Goal: Task Accomplishment & Management: Complete application form

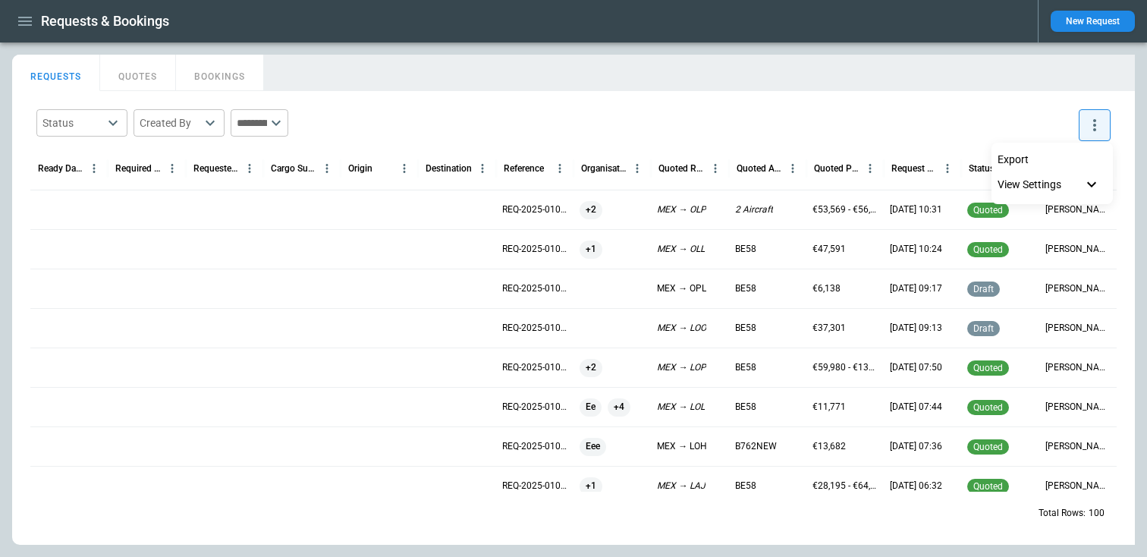
click at [1069, 19] on div at bounding box center [573, 278] width 1147 height 557
click at [1074, 22] on button "New Request" at bounding box center [1092, 21] width 84 height 21
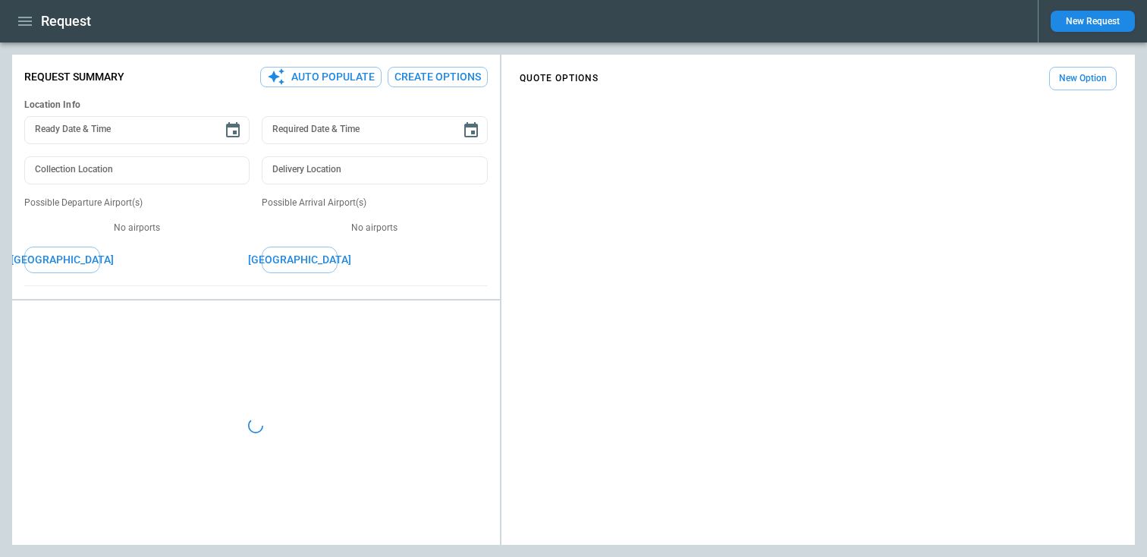
type textarea "*"
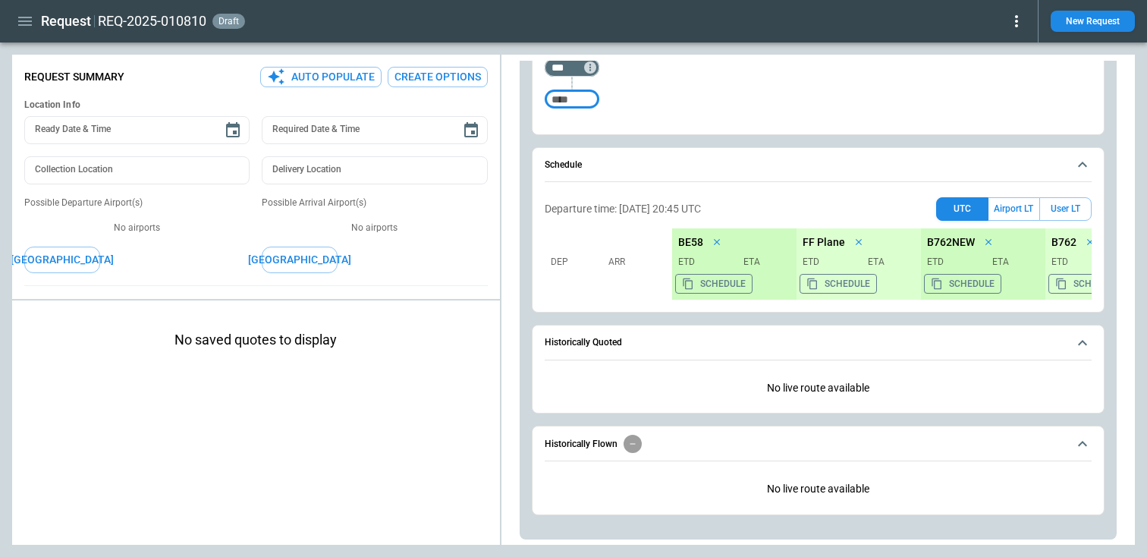
scroll to position [391, 0]
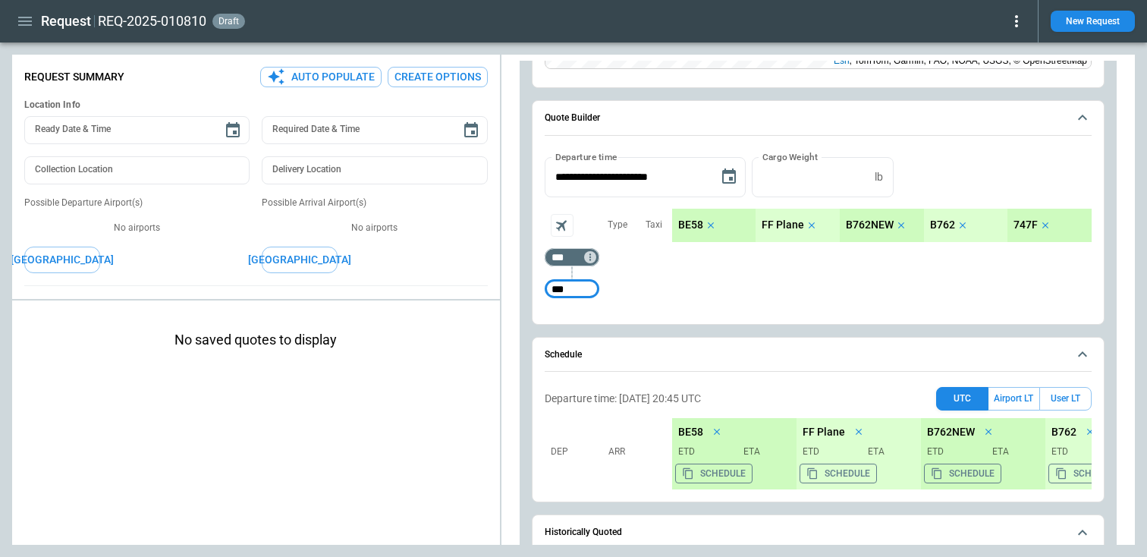
type input "***"
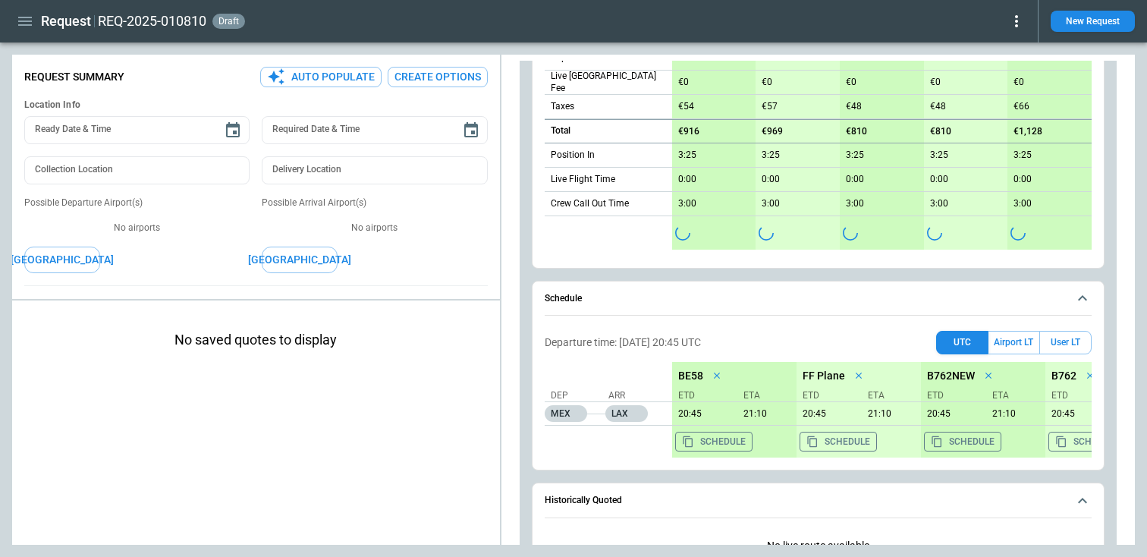
scroll to position [847, 0]
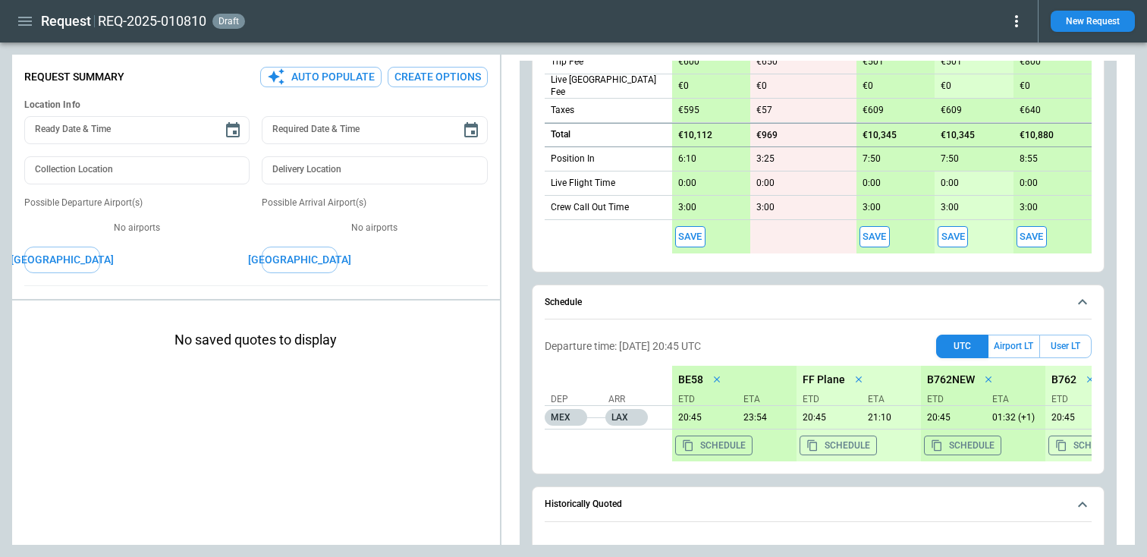
click at [685, 238] on button "Save" at bounding box center [690, 237] width 30 height 22
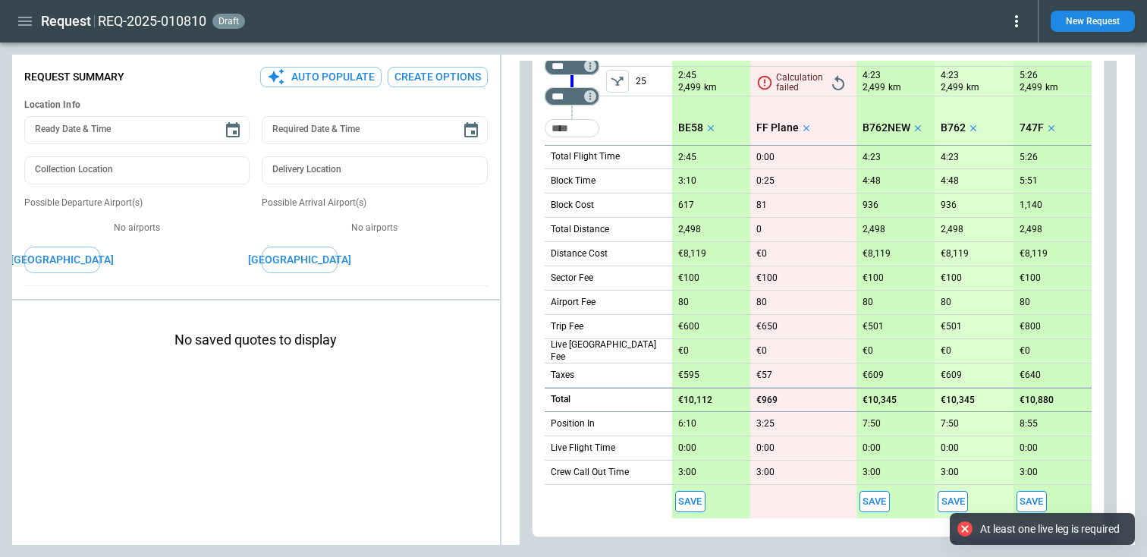
scroll to position [539, 0]
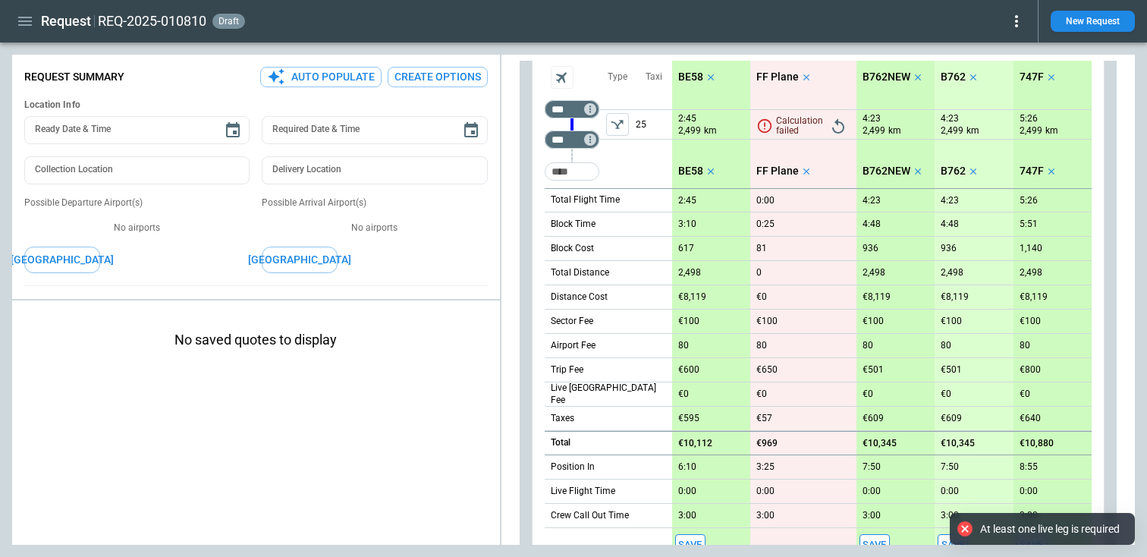
click at [619, 123] on icon "left aligned" at bounding box center [616, 124] width 12 height 9
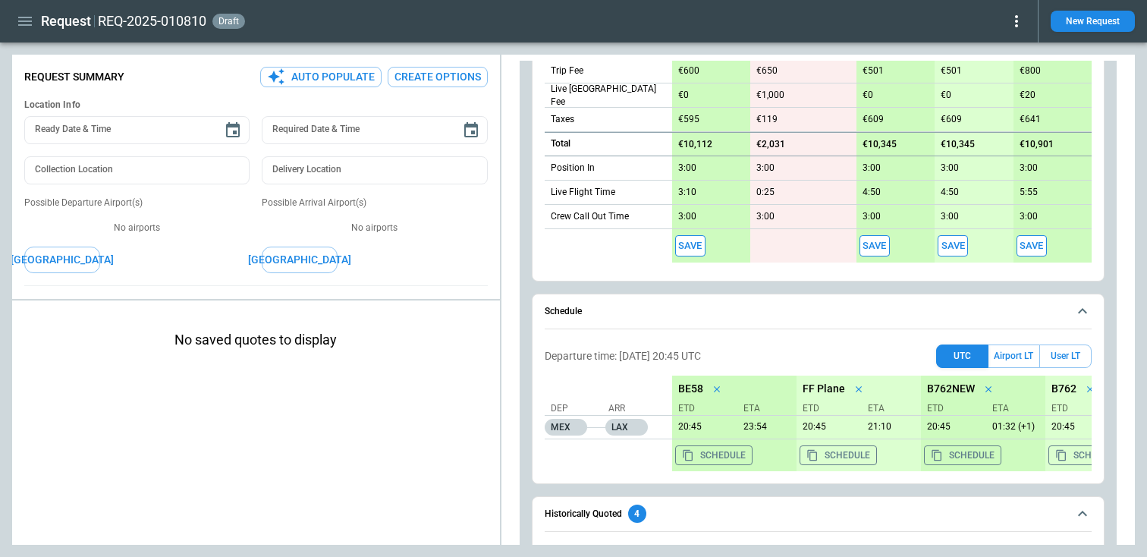
scroll to position [845, 0]
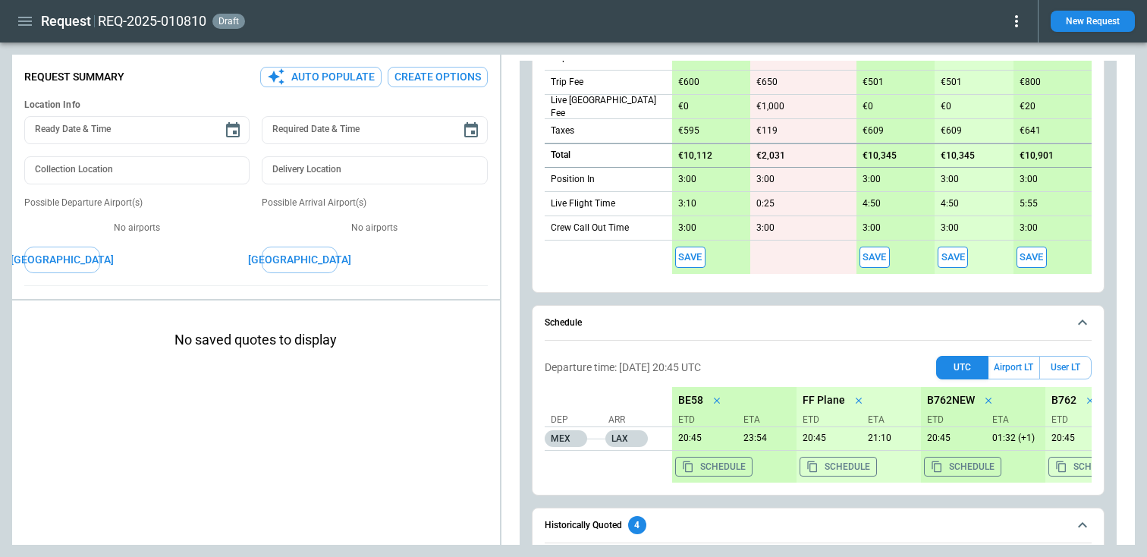
click at [684, 255] on button "Save" at bounding box center [690, 257] width 30 height 22
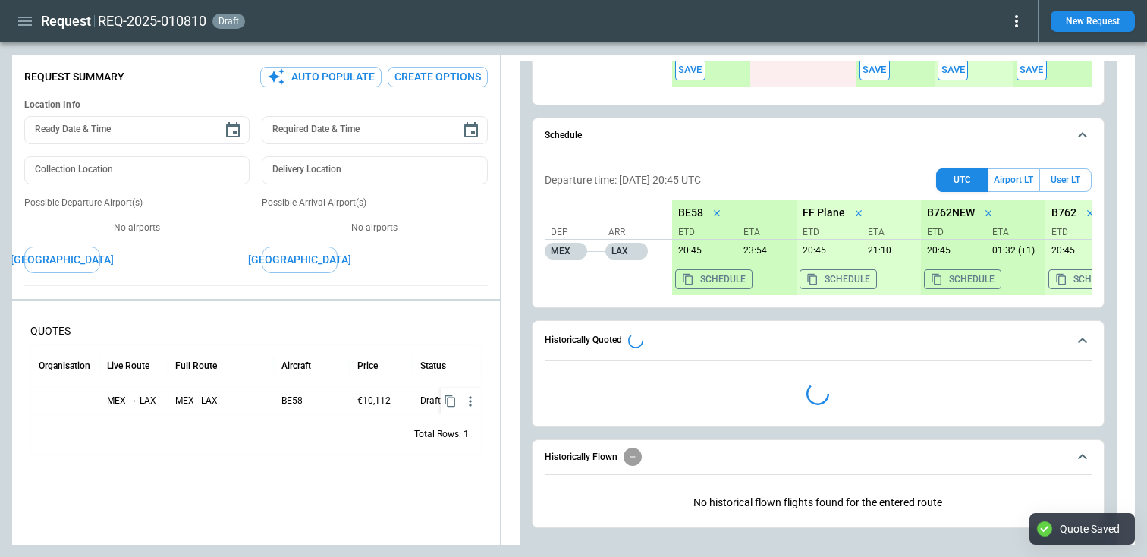
type textarea "*"
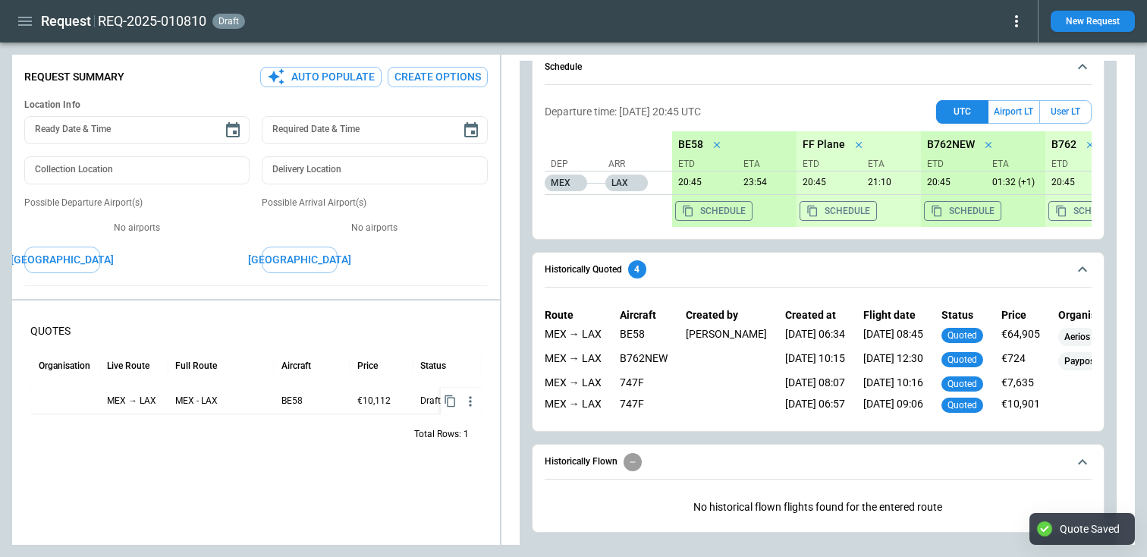
scroll to position [1119, 0]
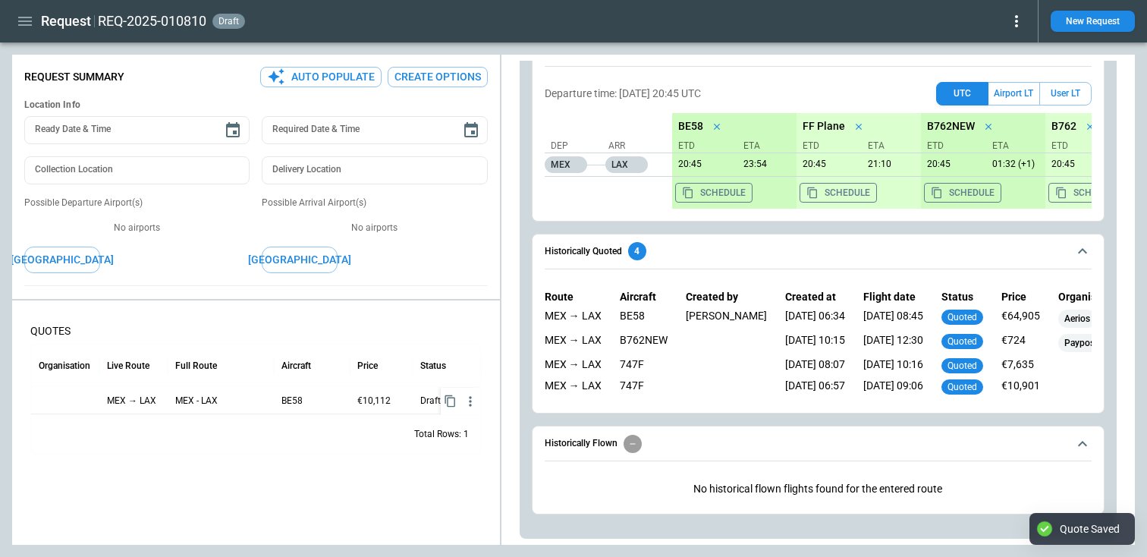
click at [720, 489] on p "No historical flown flights found for the entered route" at bounding box center [817, 488] width 547 height 37
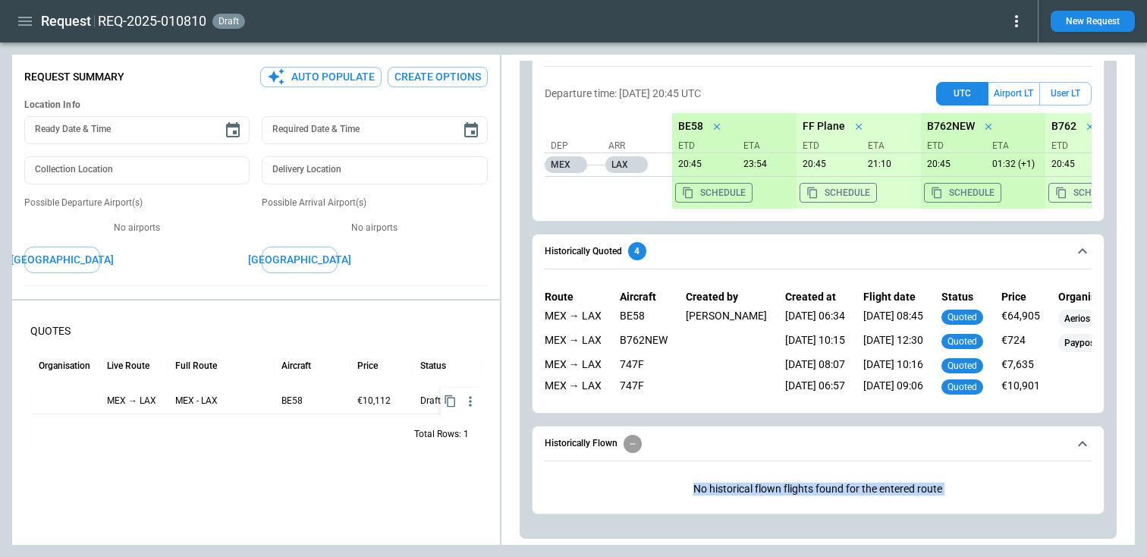
click at [720, 489] on p "No historical flown flights found for the entered route" at bounding box center [817, 488] width 547 height 37
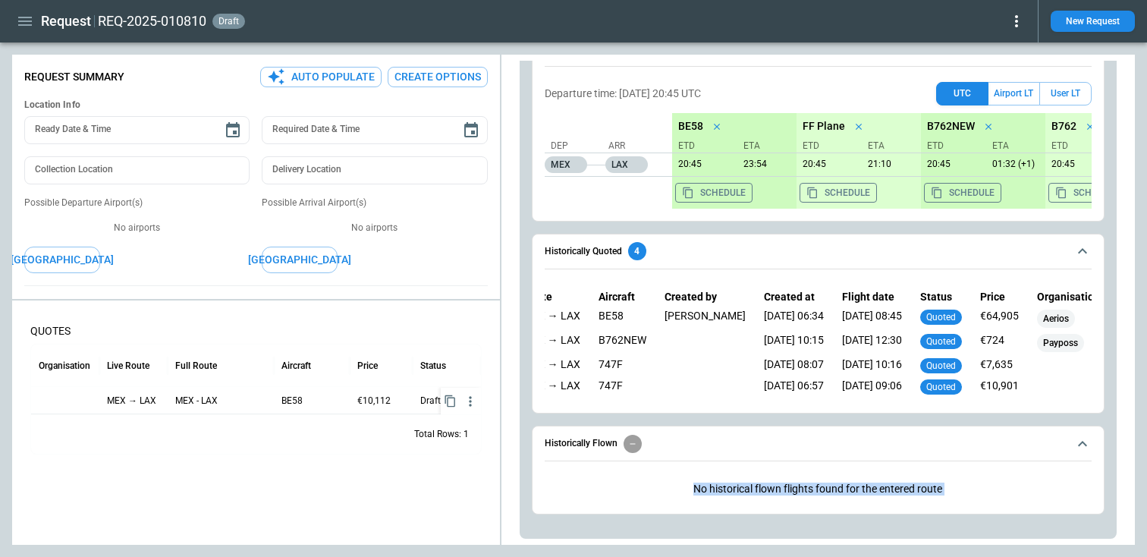
scroll to position [0, 0]
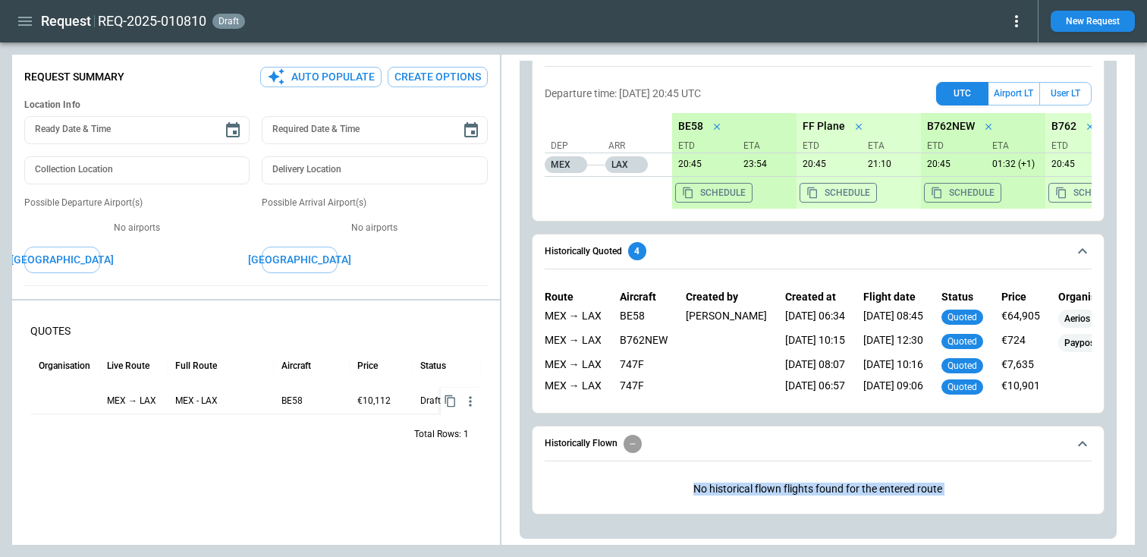
click at [741, 452] on span "Historically Flown" at bounding box center [805, 443] width 522 height 18
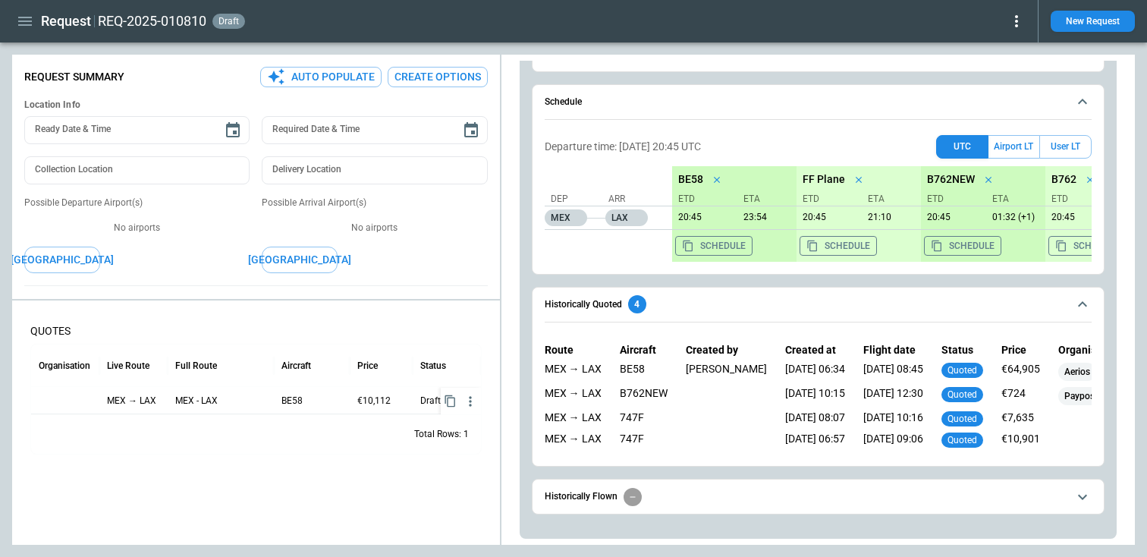
click at [629, 489] on div "scrollable content" at bounding box center [632, 497] width 18 height 18
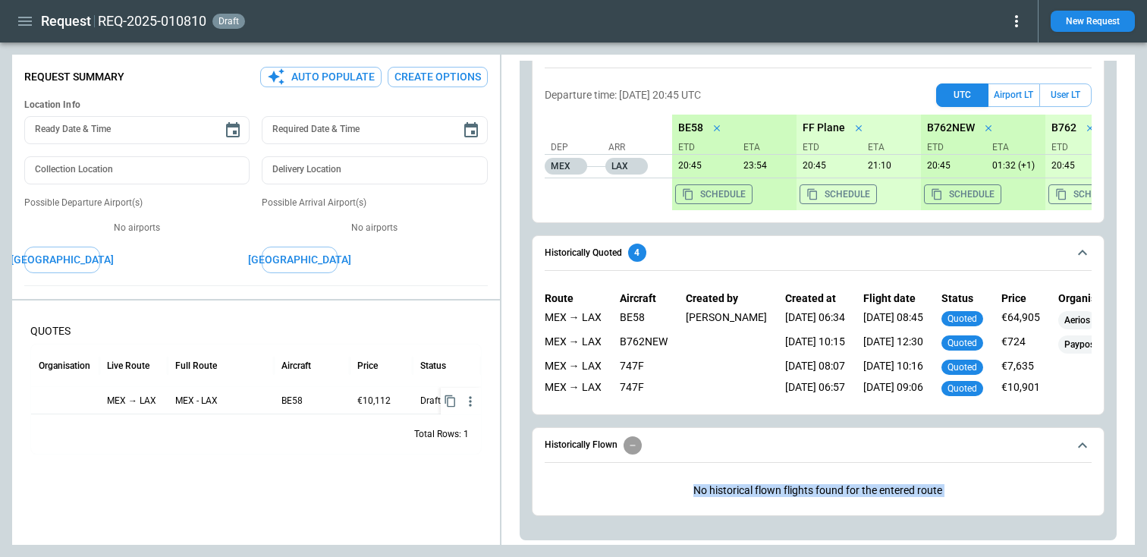
scroll to position [1119, 0]
click at [820, 492] on p "No historical flown flights found for the entered route" at bounding box center [817, 488] width 547 height 37
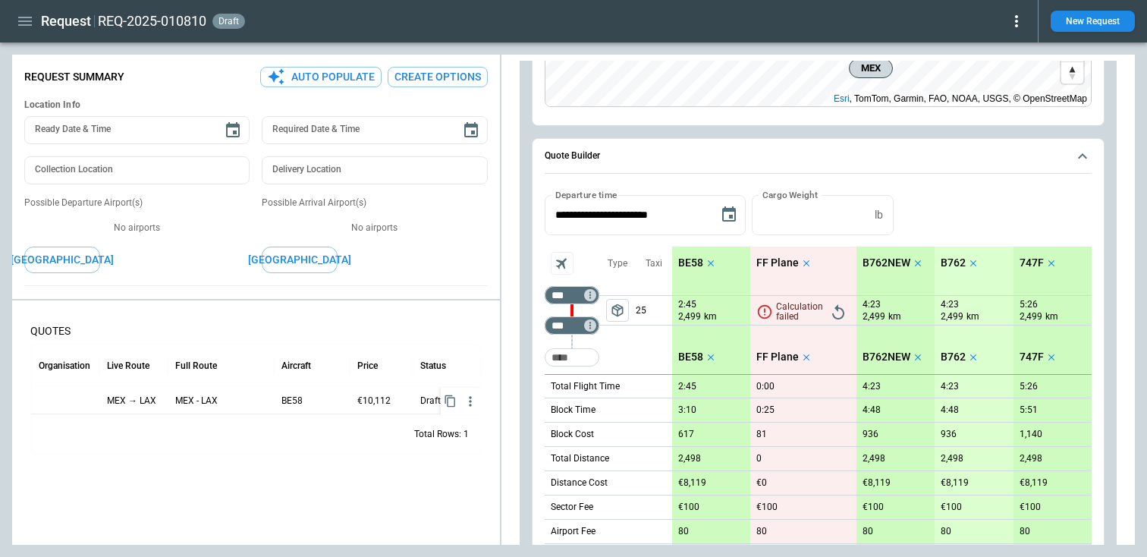
scroll to position [359, 0]
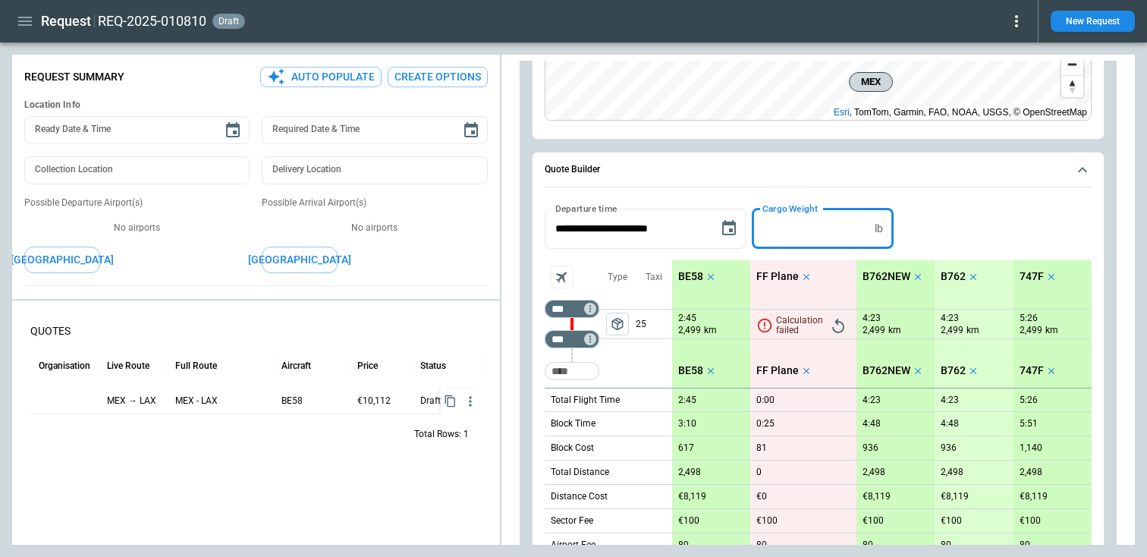
click at [804, 230] on input "*" at bounding box center [809, 229] width 117 height 40
type input "*"
click at [925, 228] on button "Apply" at bounding box center [923, 229] width 49 height 40
click at [790, 227] on input "*" at bounding box center [809, 229] width 117 height 40
click at [580, 367] on input "Too short" at bounding box center [571, 370] width 49 height 27
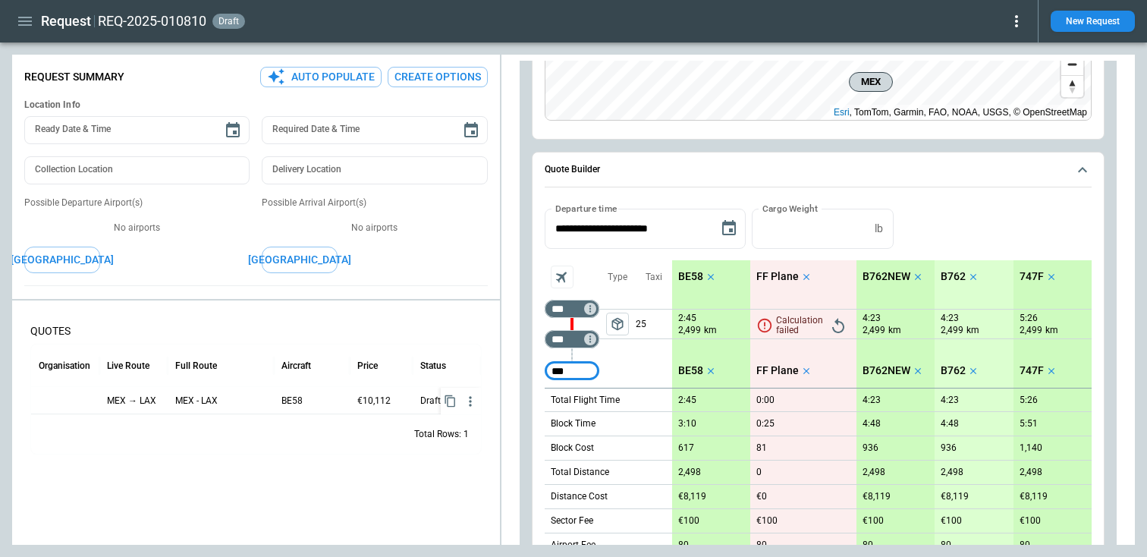
type input "***"
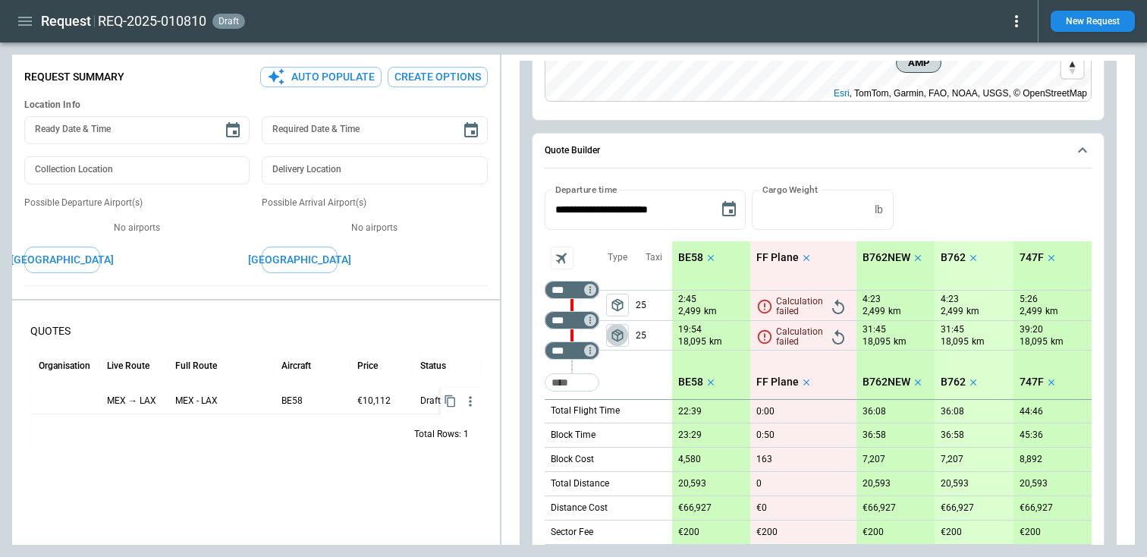
click at [613, 341] on span "package_2" at bounding box center [617, 335] width 15 height 15
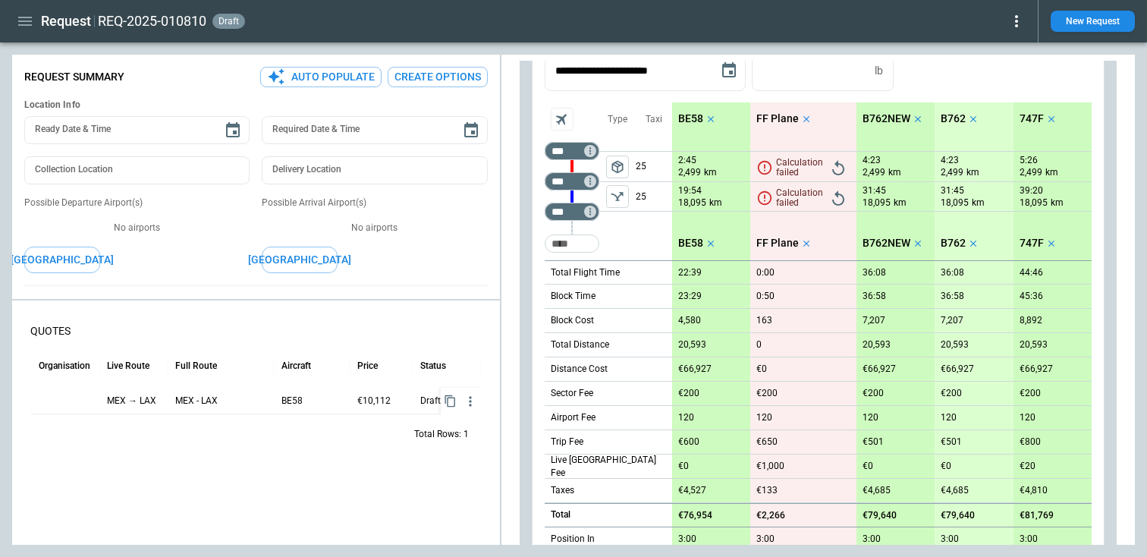
scroll to position [518, 0]
click at [604, 391] on div "Sector Fee" at bounding box center [607, 392] width 127 height 24
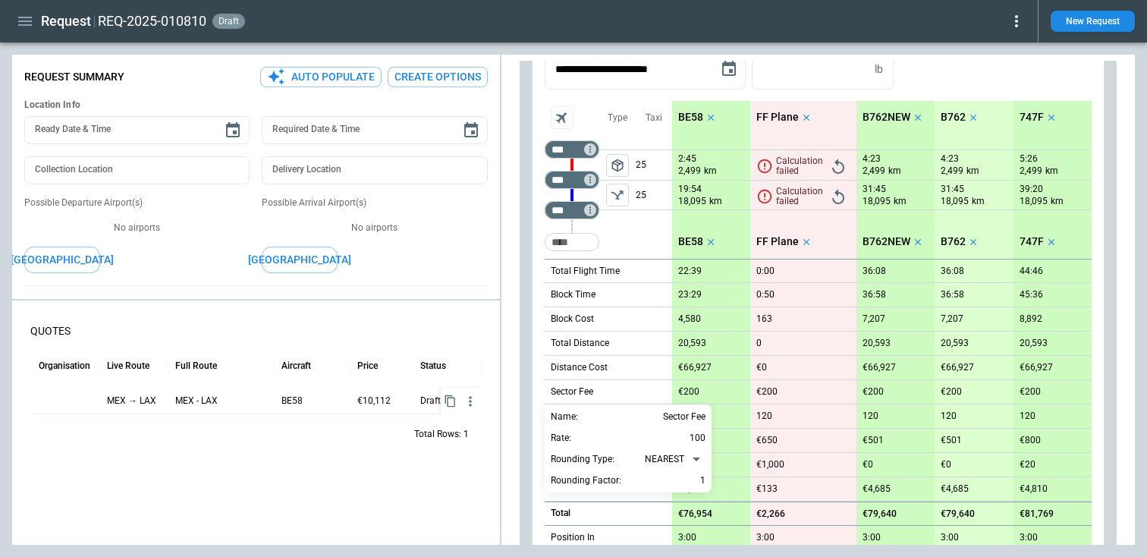
click at [642, 460] on div "Rounding Type: NEAREST *******" at bounding box center [628, 459] width 155 height 18
click at [659, 458] on body "**********" at bounding box center [573, 278] width 1147 height 557
click at [662, 506] on li "UP" at bounding box center [675, 505] width 70 height 22
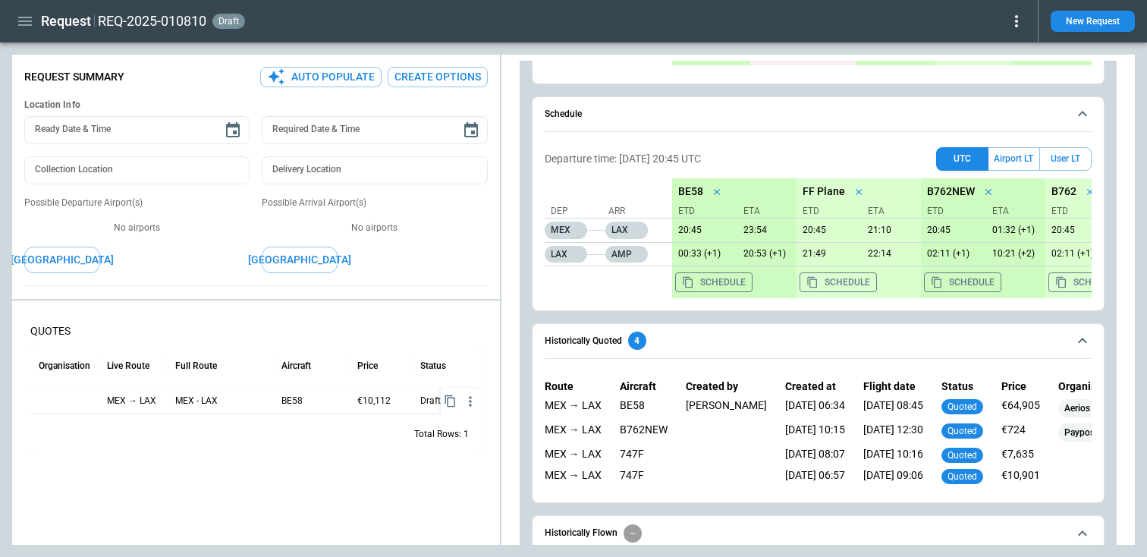
scroll to position [1174, 0]
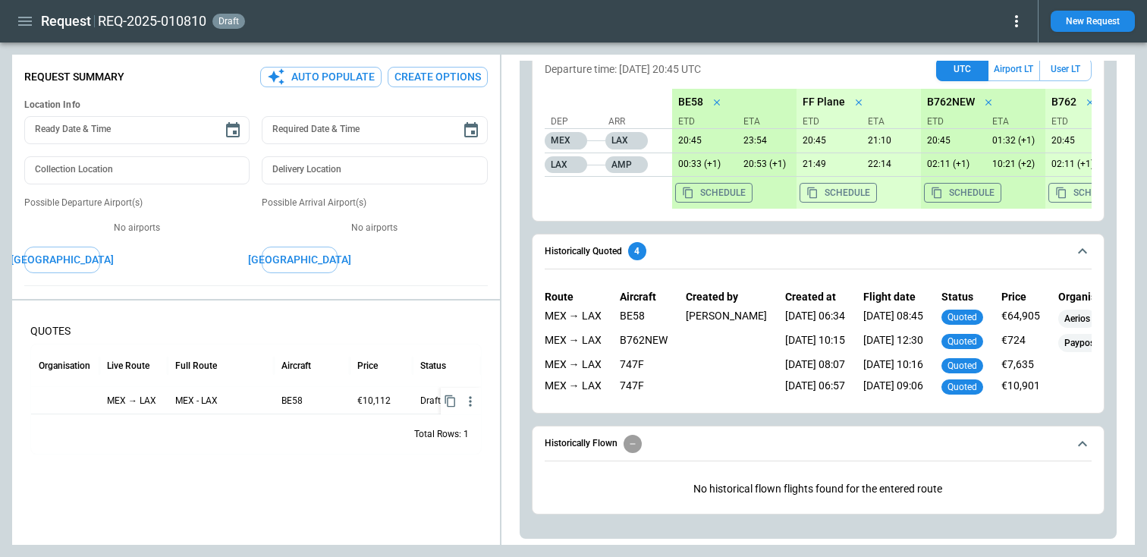
click at [730, 500] on p "No historical flown flights found for the entered route" at bounding box center [817, 488] width 547 height 37
drag, startPoint x: 695, startPoint y: 495, endPoint x: 794, endPoint y: 491, distance: 99.4
click at [793, 491] on p "No historical flown flights found for the entered route" at bounding box center [817, 488] width 547 height 37
click at [794, 491] on p "No historical flown flights found for the entered route" at bounding box center [817, 488] width 547 height 37
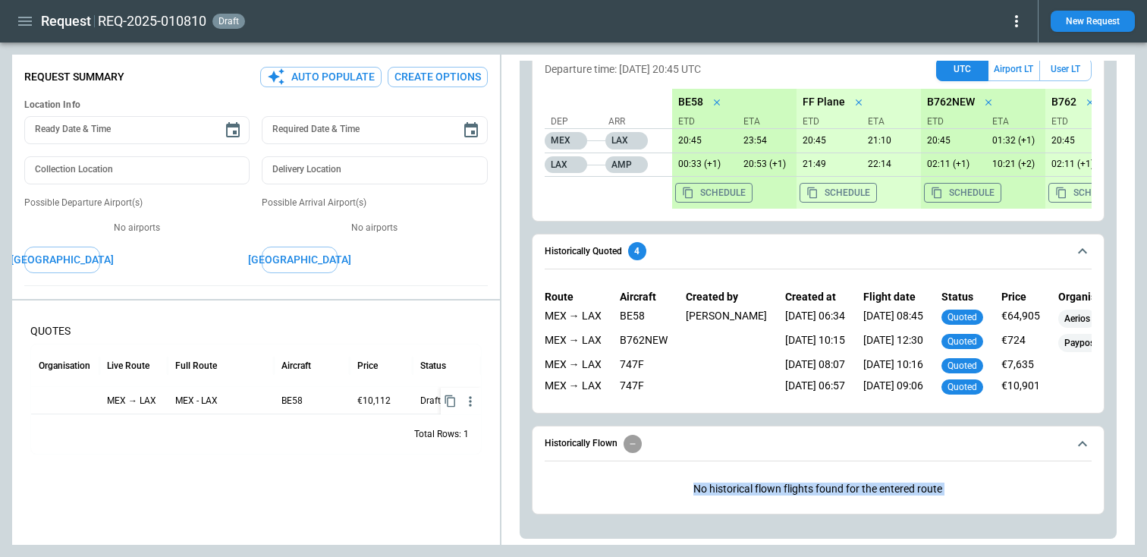
click at [794, 491] on p "No historical flown flights found for the entered route" at bounding box center [817, 488] width 547 height 37
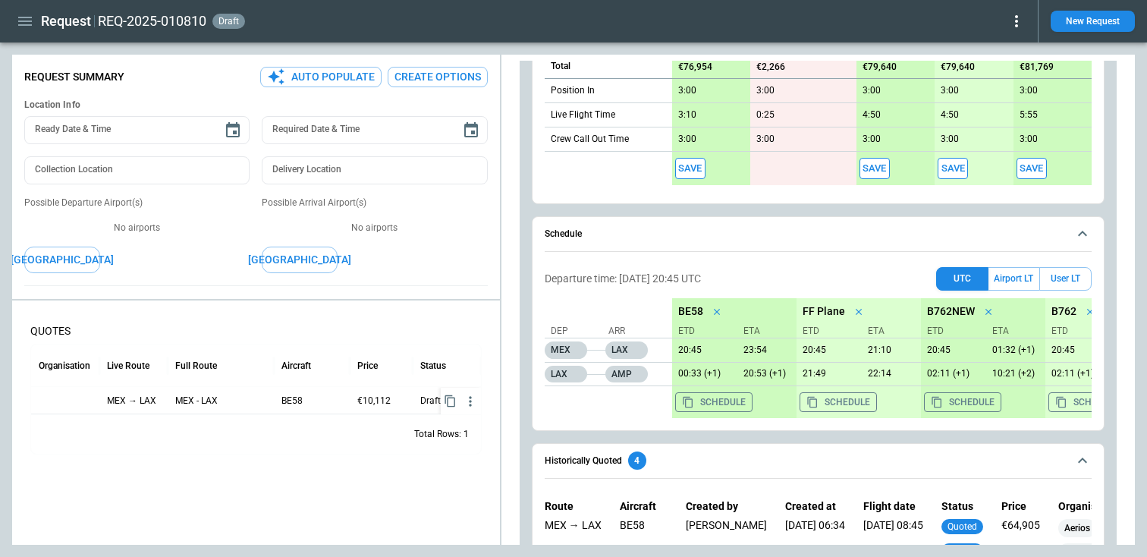
scroll to position [940, 0]
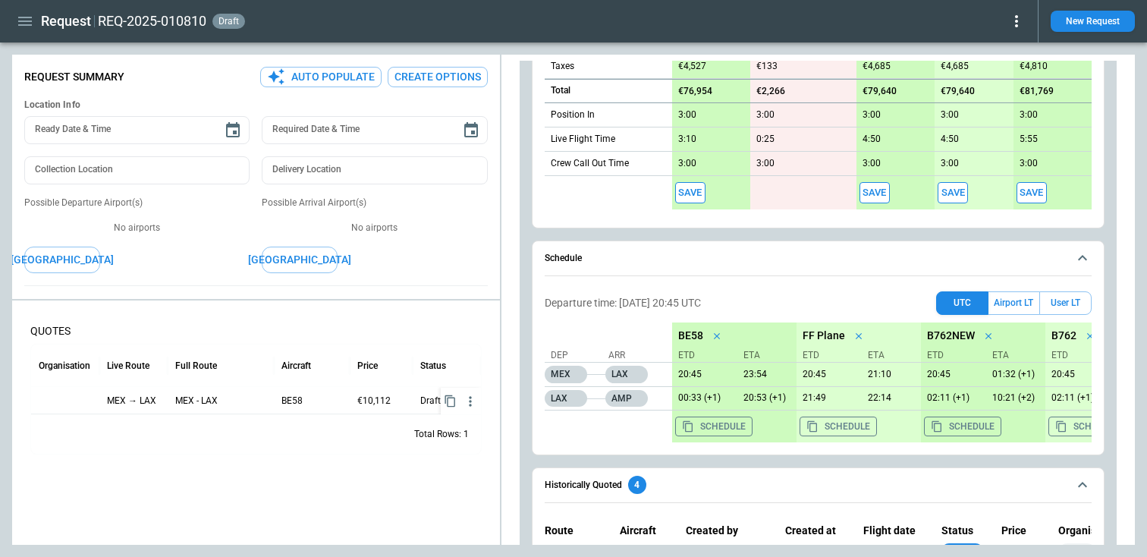
click at [688, 196] on button "Save" at bounding box center [690, 193] width 30 height 22
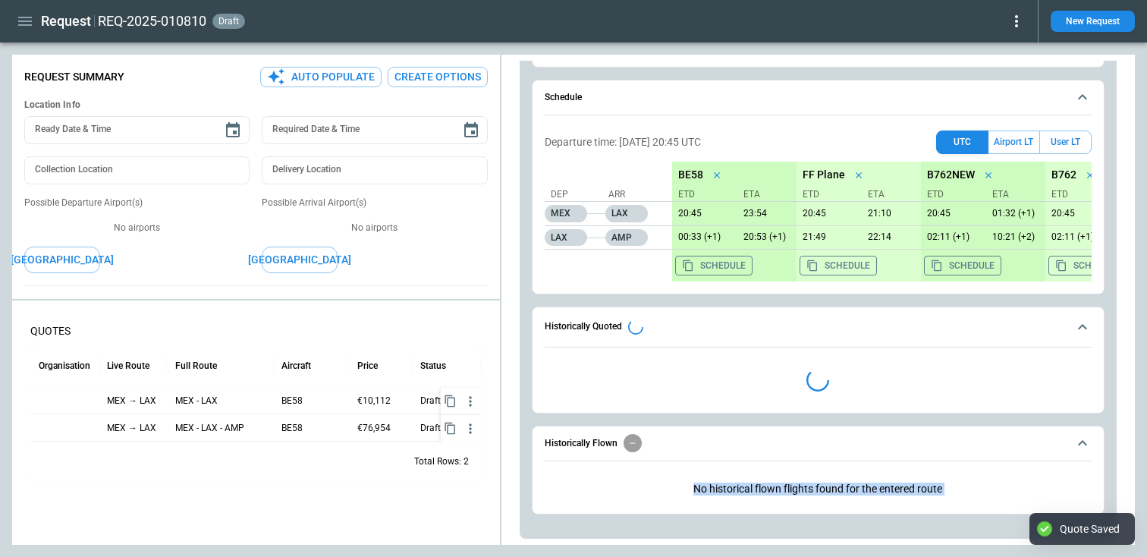
type textarea "*"
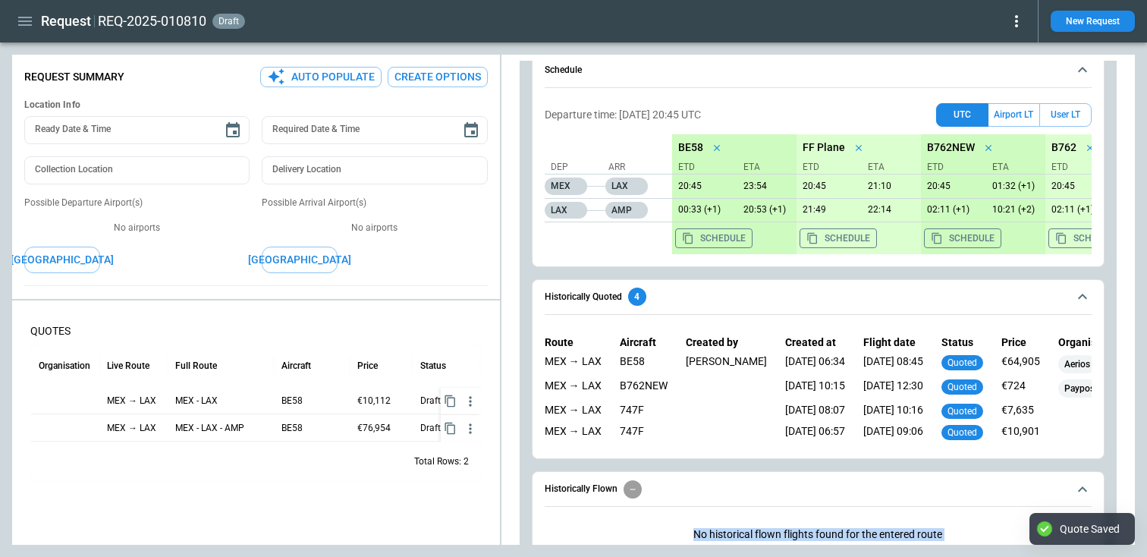
scroll to position [1174, 0]
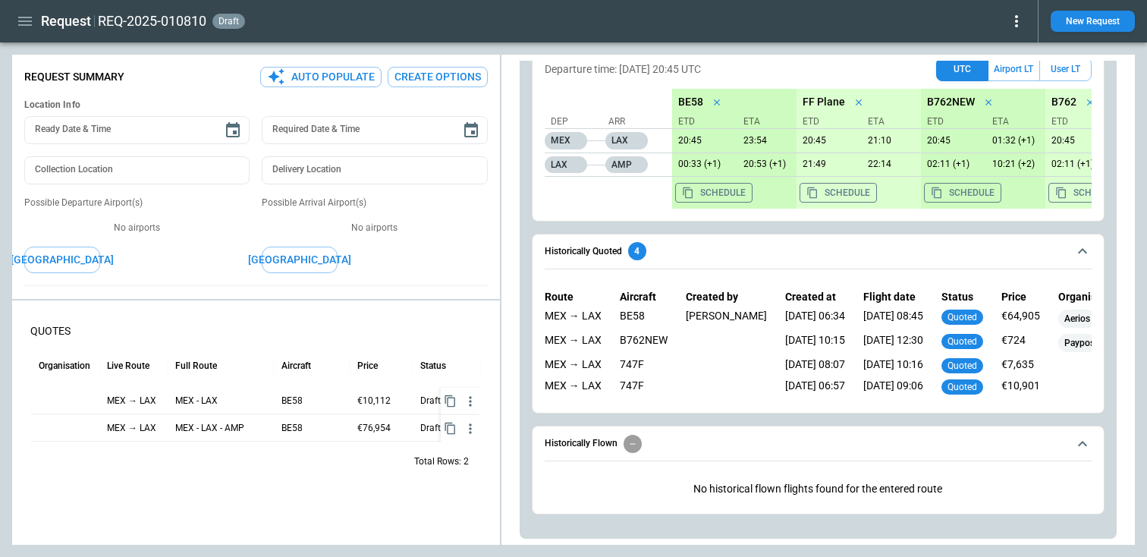
click at [94, 431] on div at bounding box center [65, 427] width 68 height 27
click at [64, 423] on div at bounding box center [65, 427] width 68 height 27
click at [78, 427] on div at bounding box center [65, 427] width 68 height 27
click at [28, 17] on icon "button" at bounding box center [25, 21] width 14 height 9
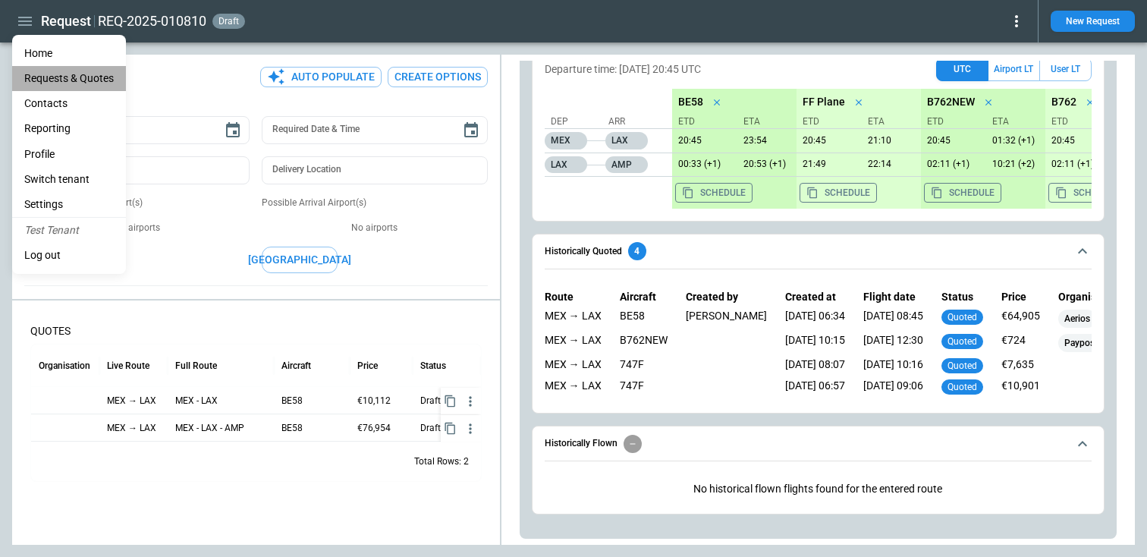
click at [67, 77] on Quotes "Requests & Quotes" at bounding box center [69, 78] width 114 height 25
